Goal: Register for event/course

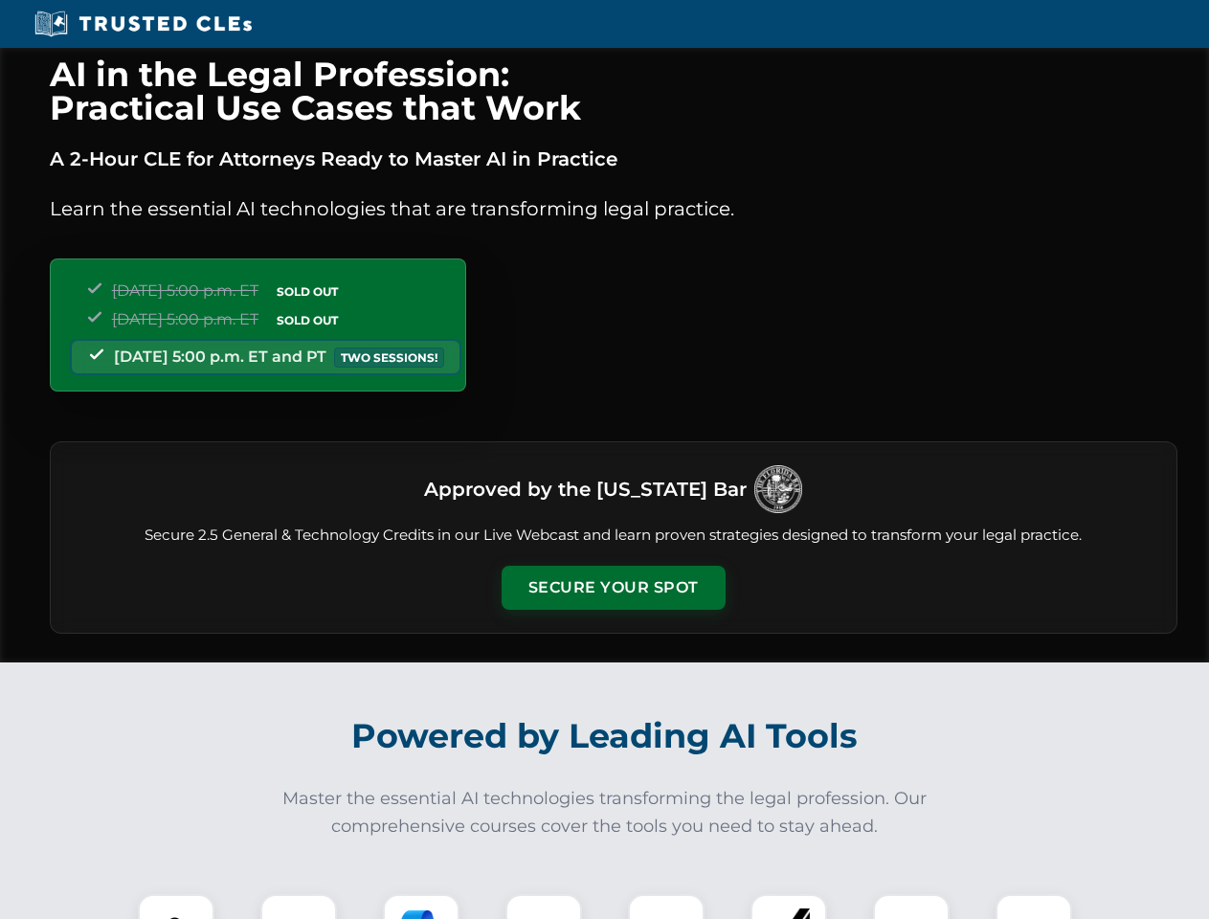
click at [613, 588] on button "Secure Your Spot" at bounding box center [614, 588] width 224 height 44
click at [176, 907] on img at bounding box center [176, 933] width 56 height 56
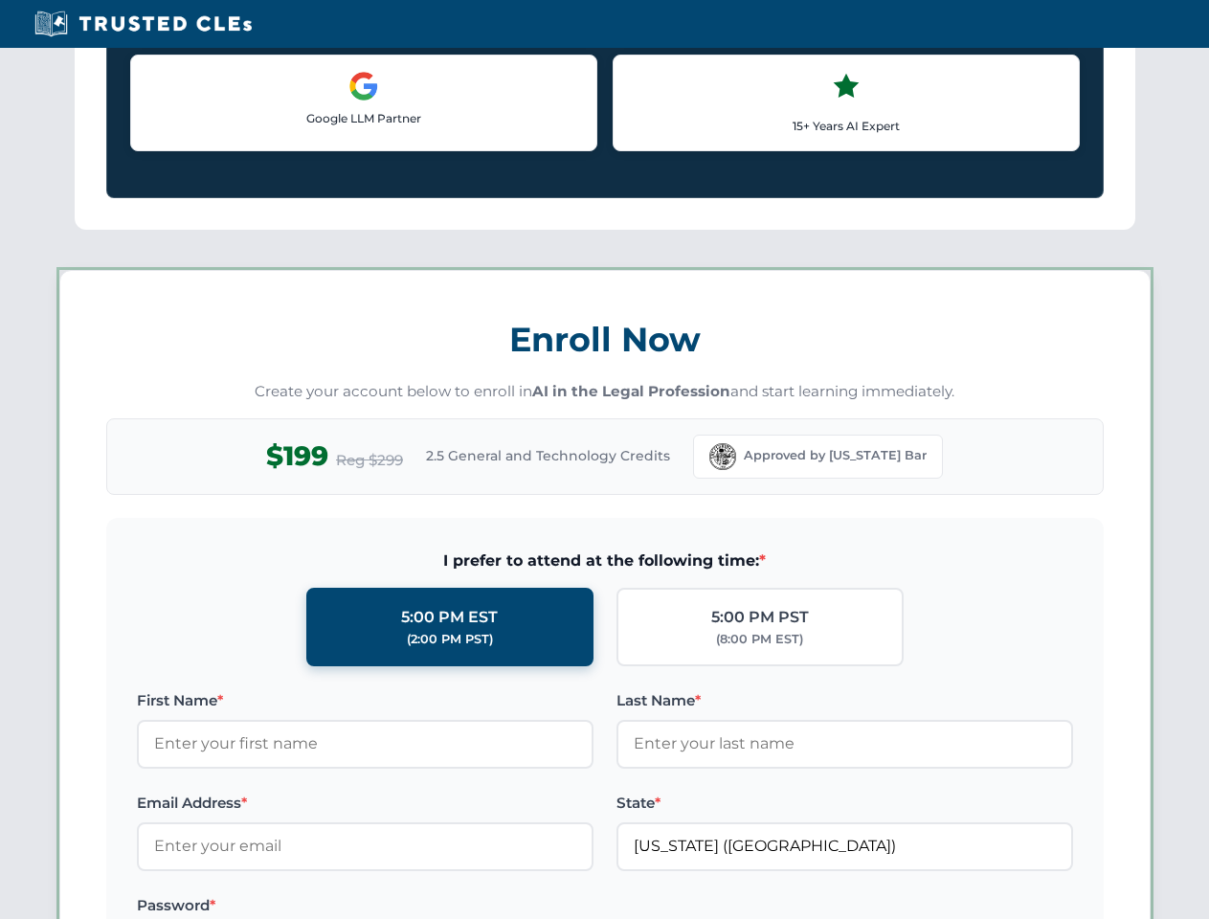
click at [421, 907] on label "Password *" at bounding box center [365, 905] width 457 height 23
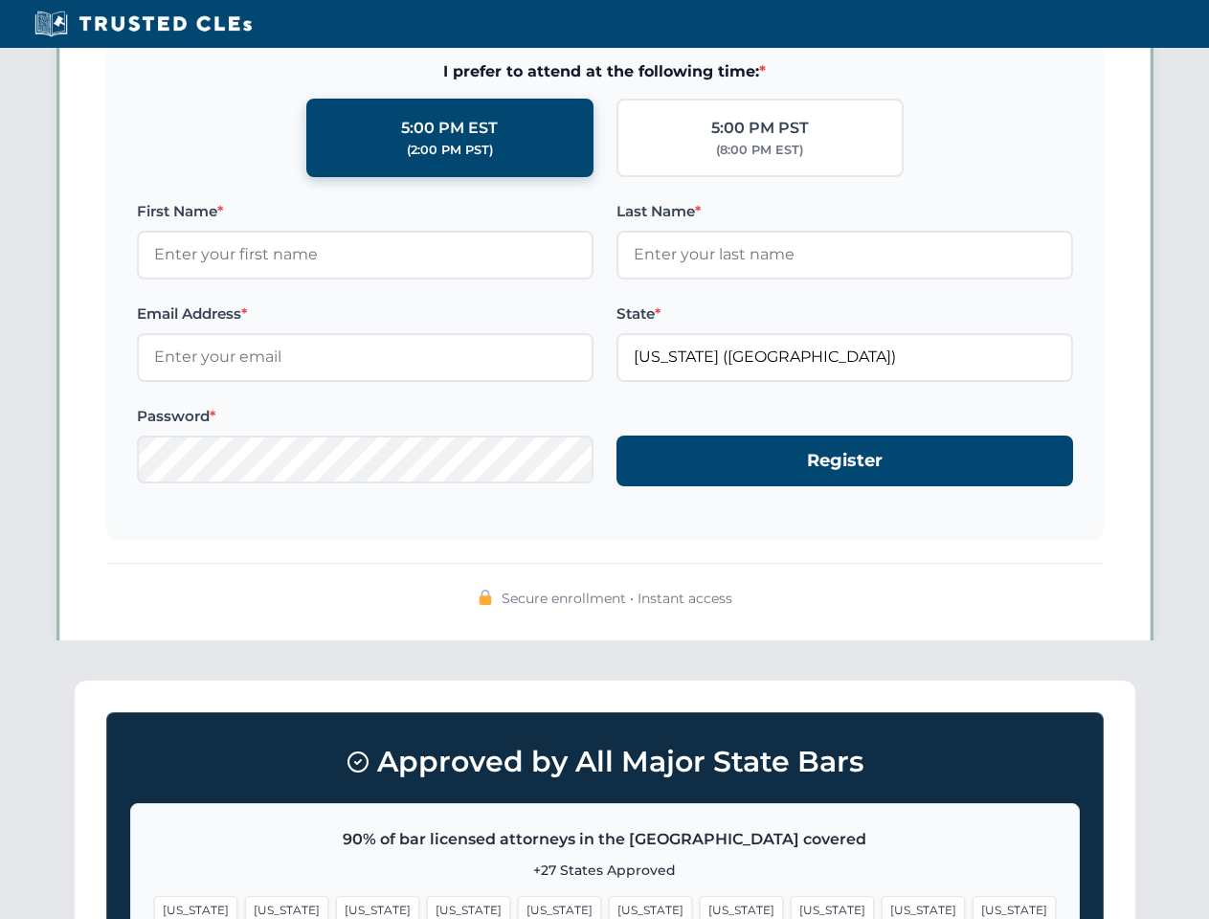
click at [882, 907] on span "[US_STATE]" at bounding box center [923, 910] width 83 height 28
